Goal: Information Seeking & Learning: Learn about a topic

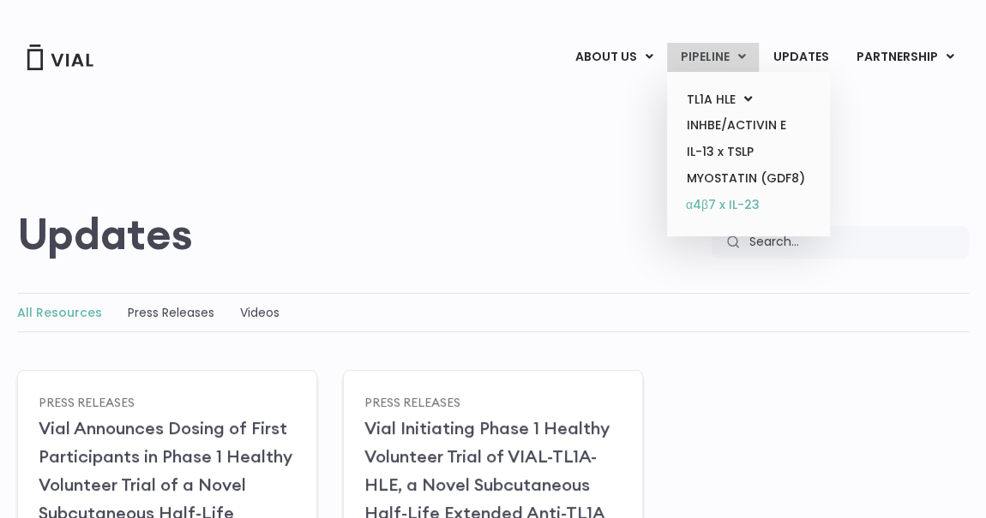
click at [723, 207] on link "α4β7 x IL-23" at bounding box center [748, 205] width 150 height 27
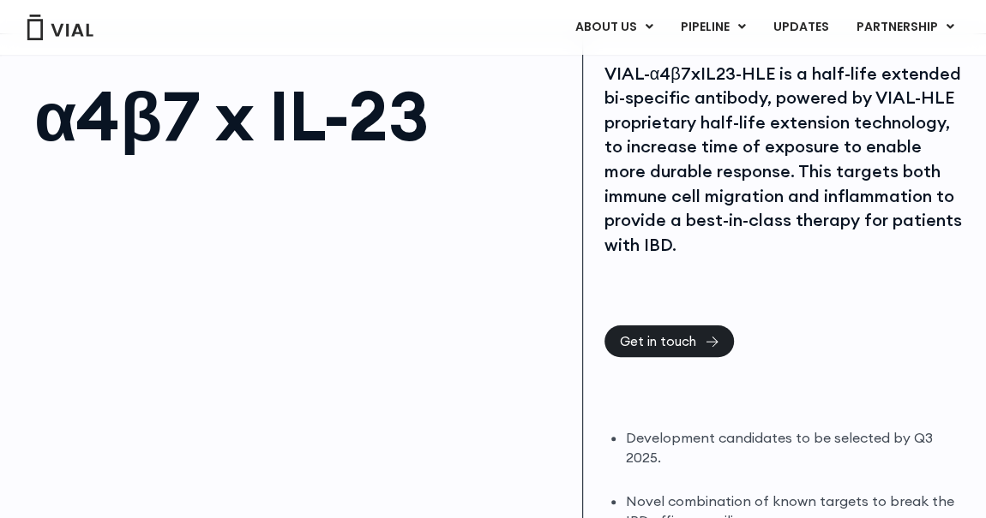
scroll to position [71, 0]
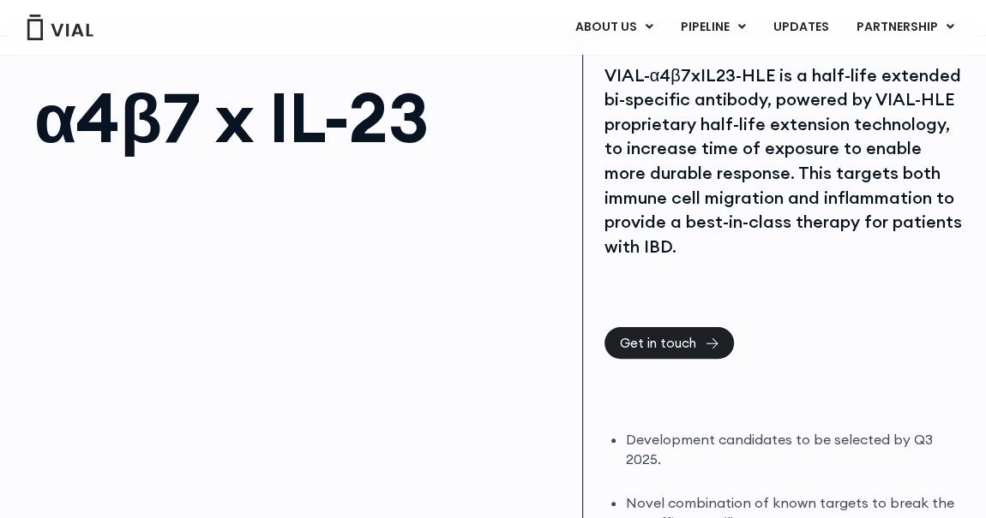
click at [713, 298] on div "VIAL-α4β7xIL23-HLE is a half-life extended bi-specific antibody, powered by VIA…" at bounding box center [784, 195] width 361 height 265
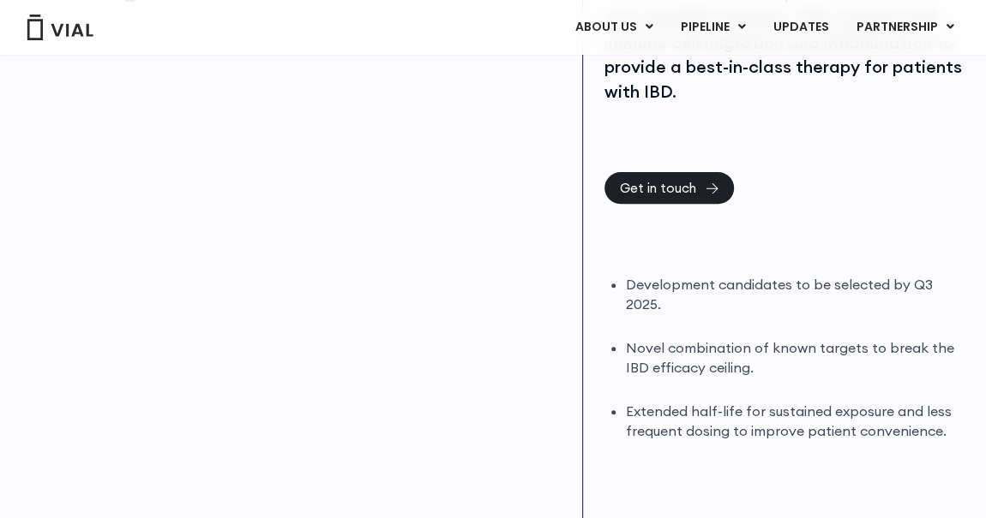
scroll to position [0, 0]
